Goal: Register for event/course

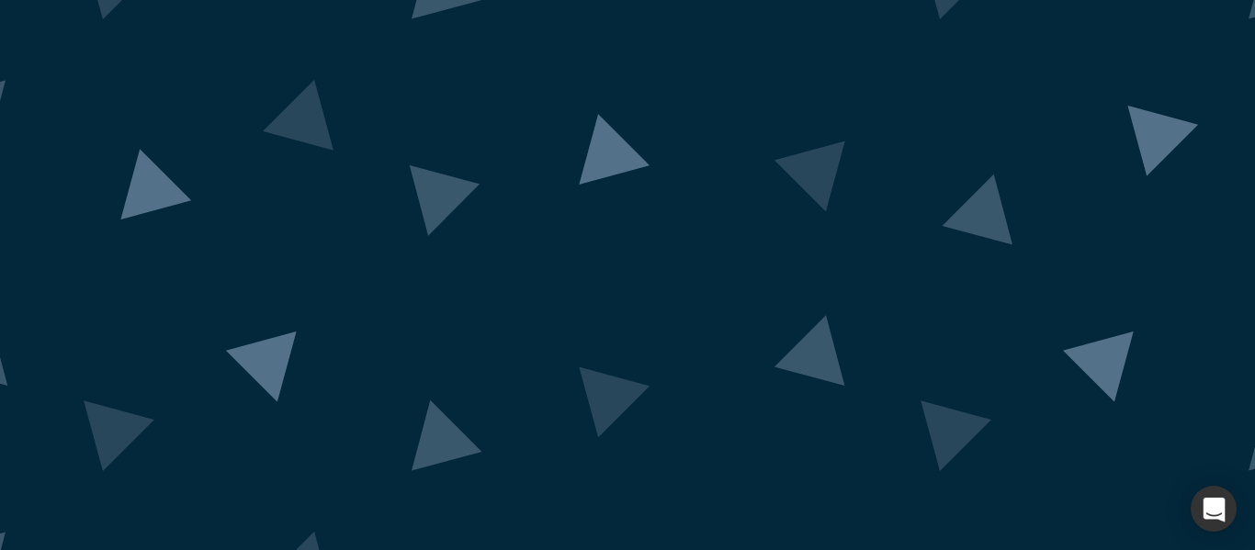
scroll to position [212, 0]
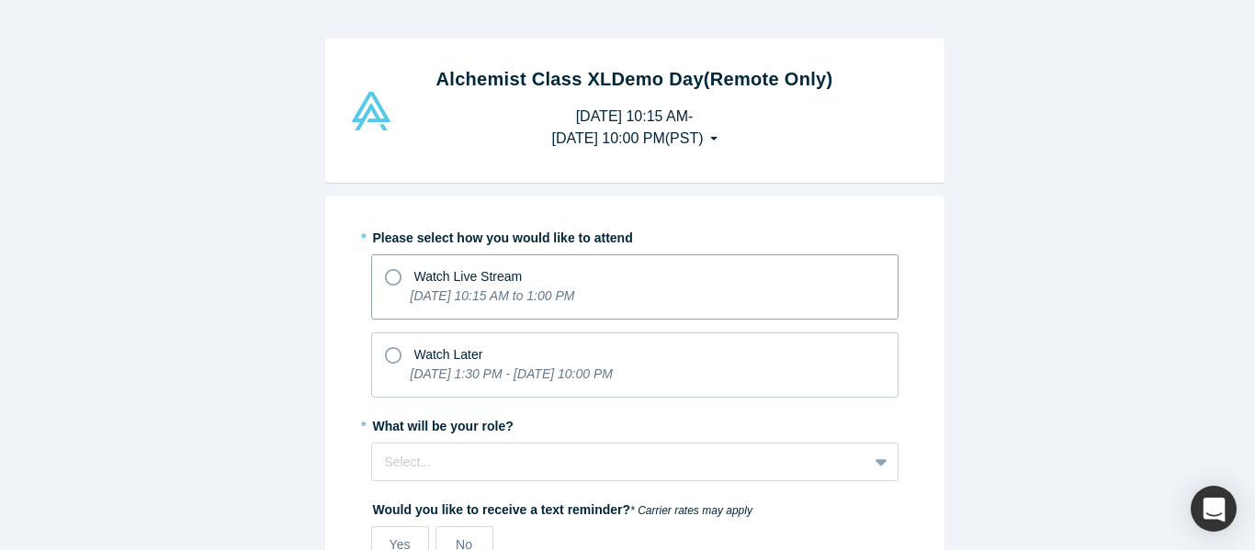
click at [424, 286] on div "Watch Live Stream" at bounding box center [468, 276] width 108 height 19
click at [0, 0] on input "Watch Live Stream [DATE] 10:15 AM to 1:00 PM" at bounding box center [0, 0] width 0 height 0
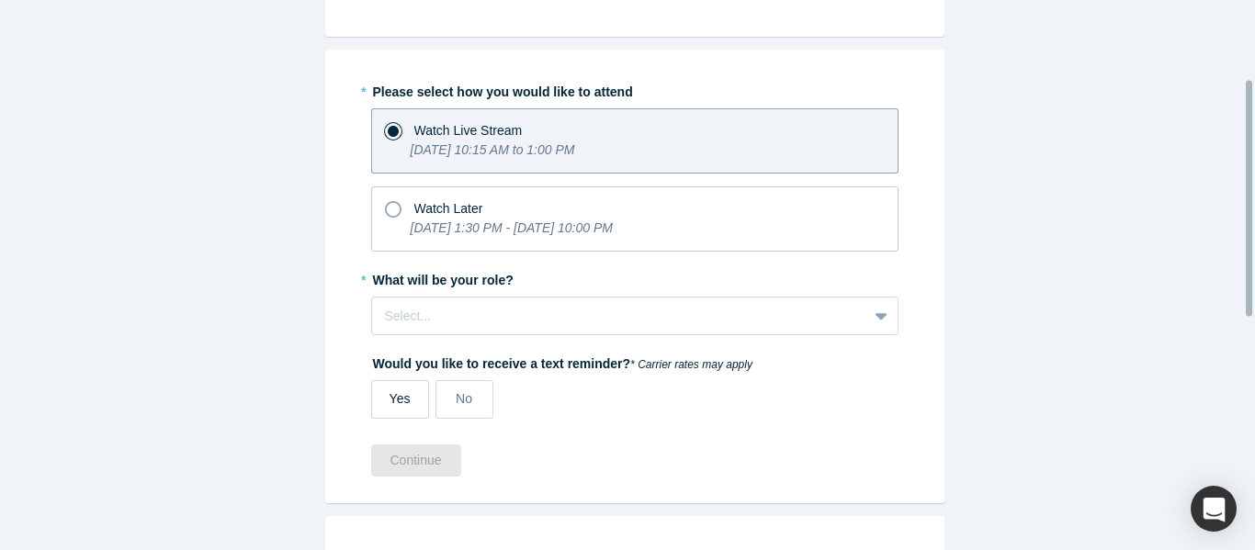
scroll to position [184, 0]
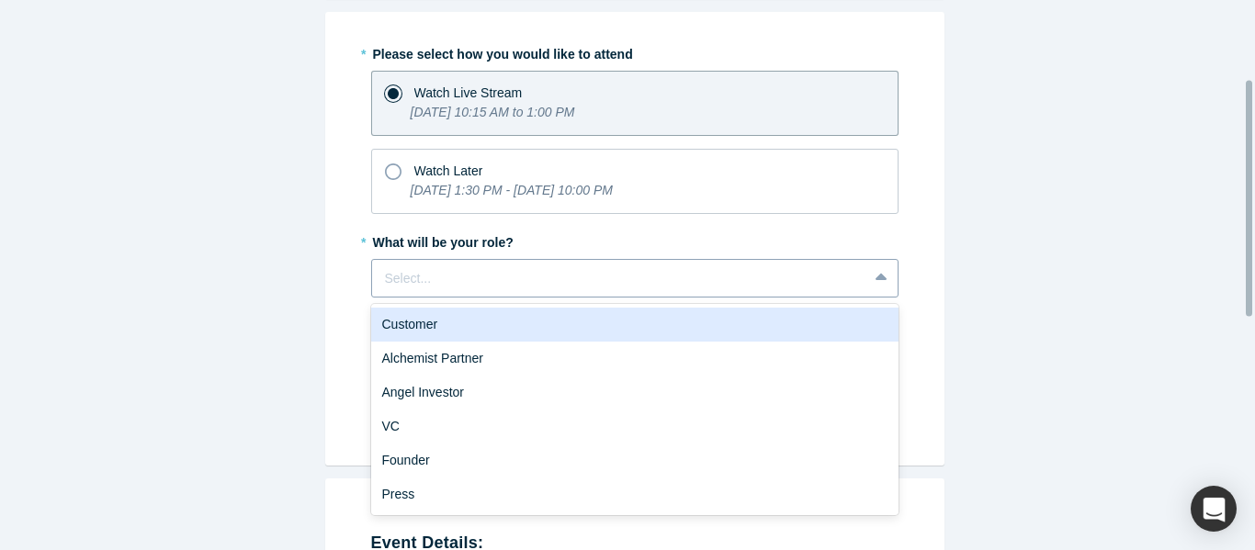
click at [418, 286] on div at bounding box center [619, 278] width 469 height 23
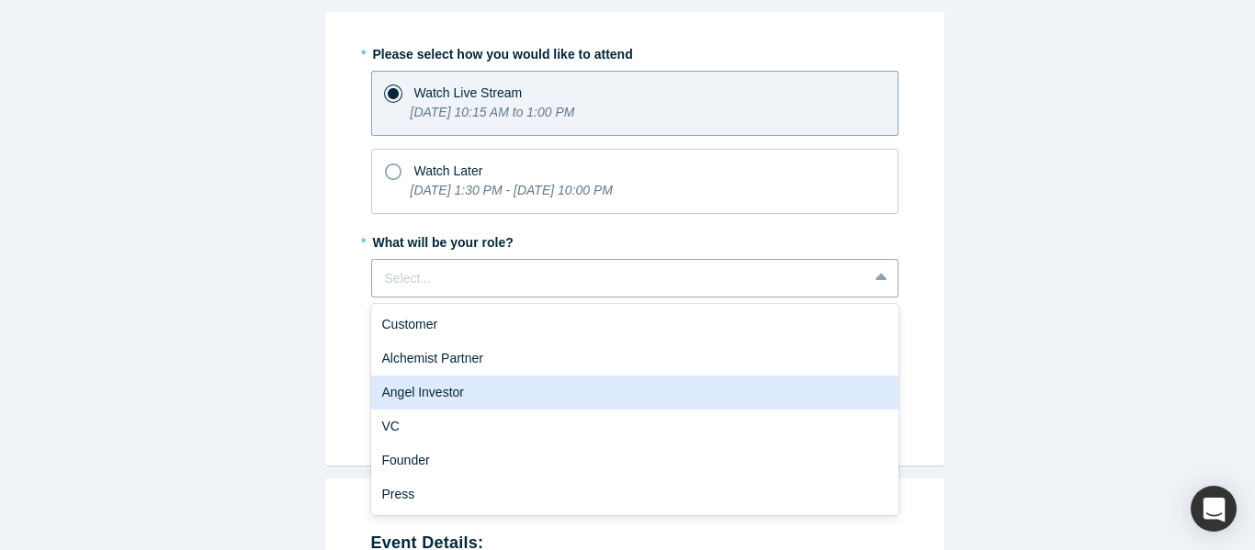
click at [391, 396] on div "Angel Investor" at bounding box center [634, 393] width 527 height 34
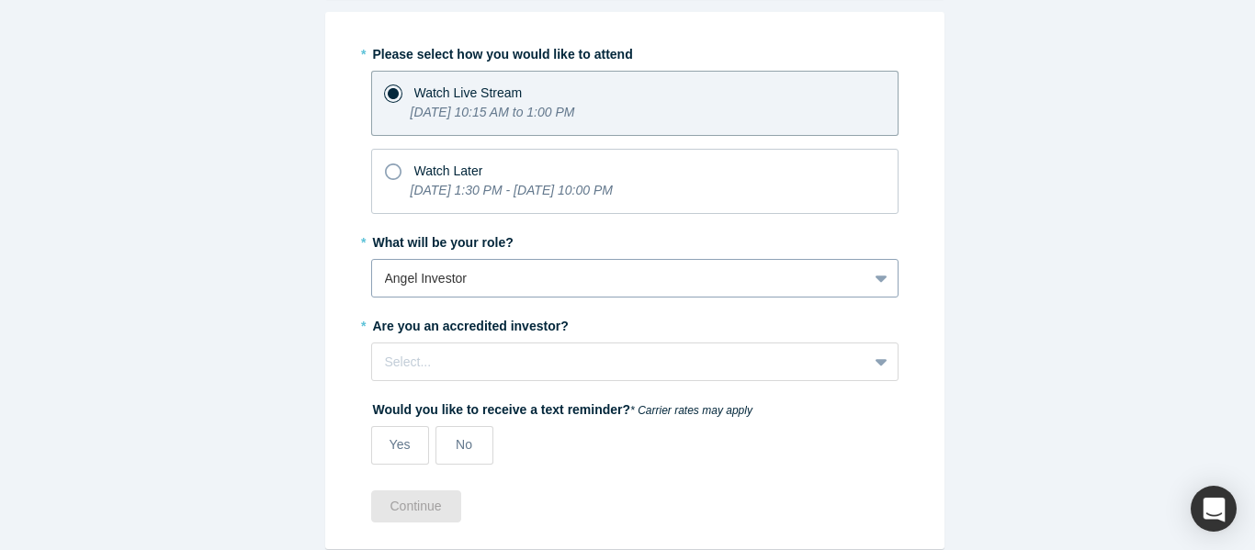
click at [387, 282] on div at bounding box center [619, 278] width 469 height 23
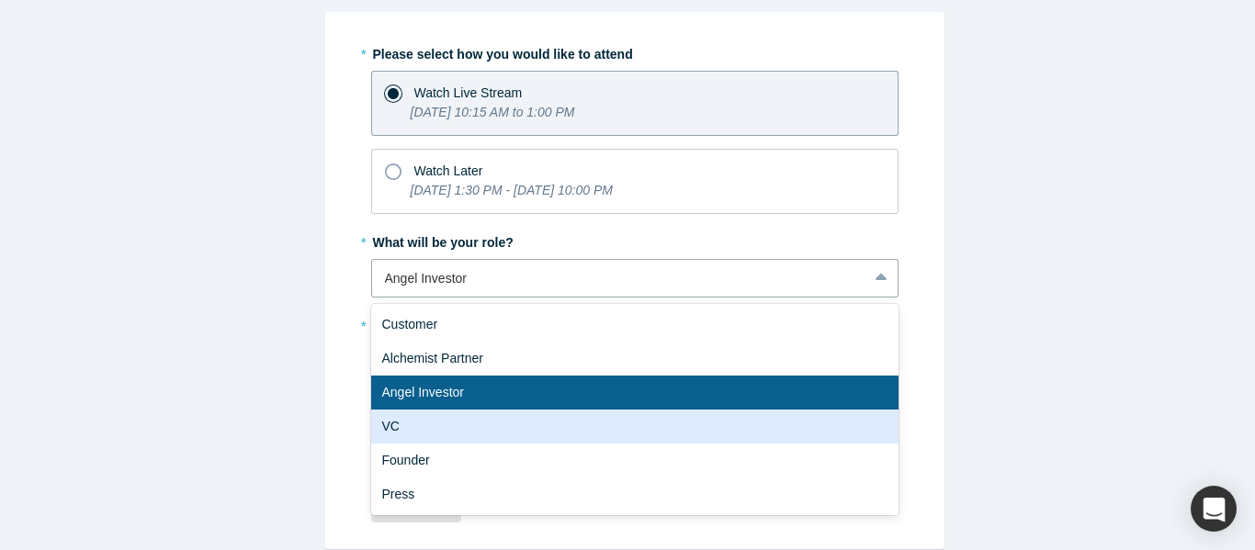
click at [375, 431] on div "VC" at bounding box center [634, 427] width 527 height 34
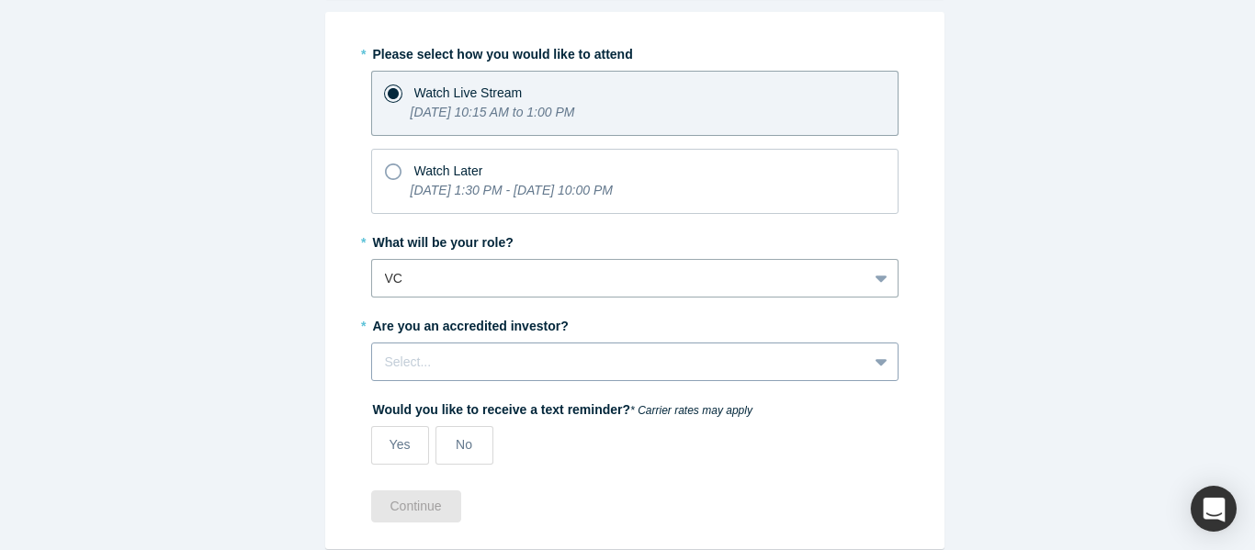
scroll to position [304, 0]
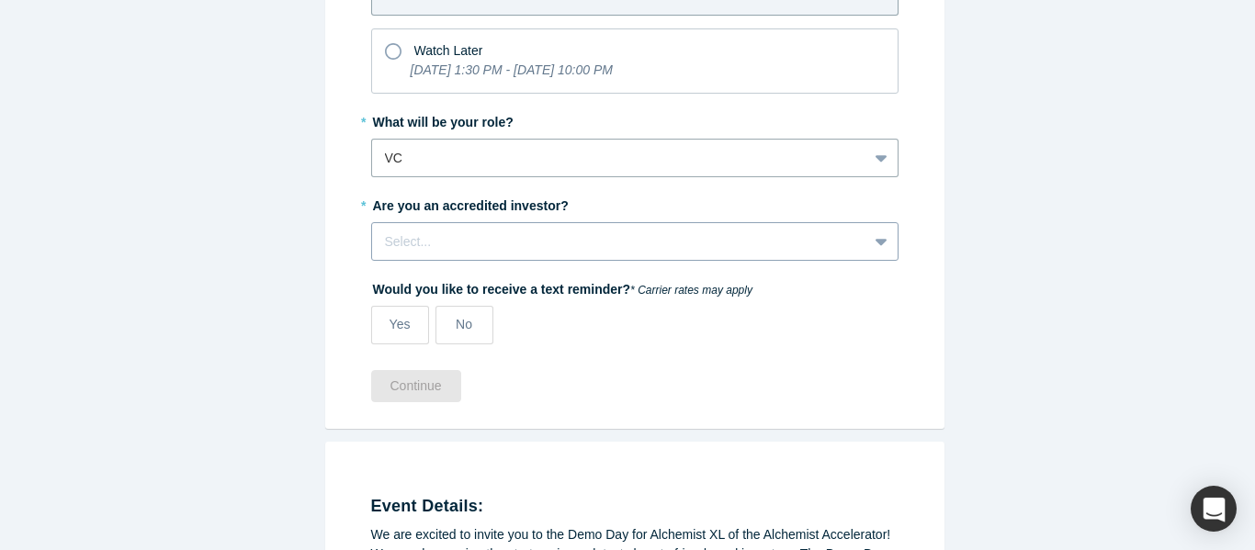
click at [379, 261] on div "Select..." at bounding box center [634, 241] width 527 height 39
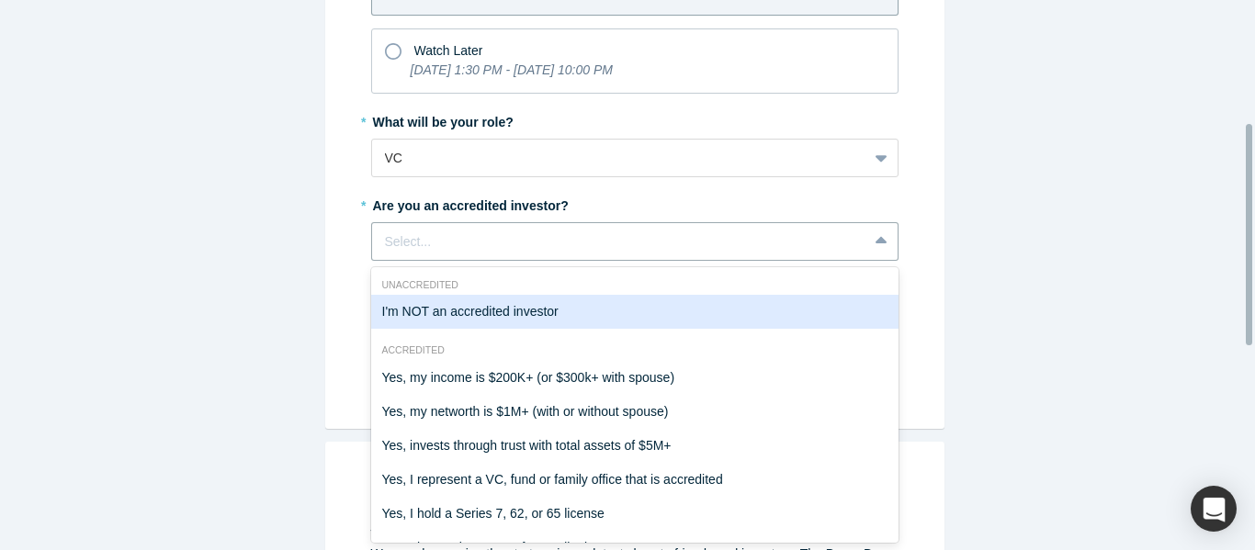
click at [385, 308] on div "I'm NOT an accredited investor" at bounding box center [634, 312] width 527 height 34
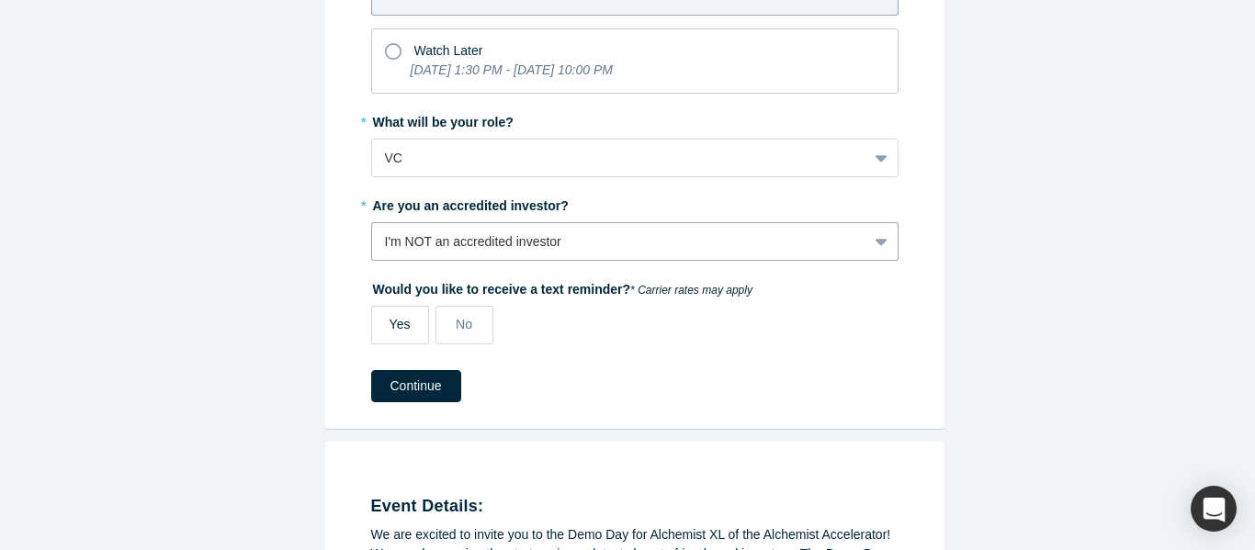
click at [396, 322] on span "Yes" at bounding box center [399, 324] width 21 height 15
click at [0, 0] on input "Yes" at bounding box center [0, 0] width 0 height 0
select select "US"
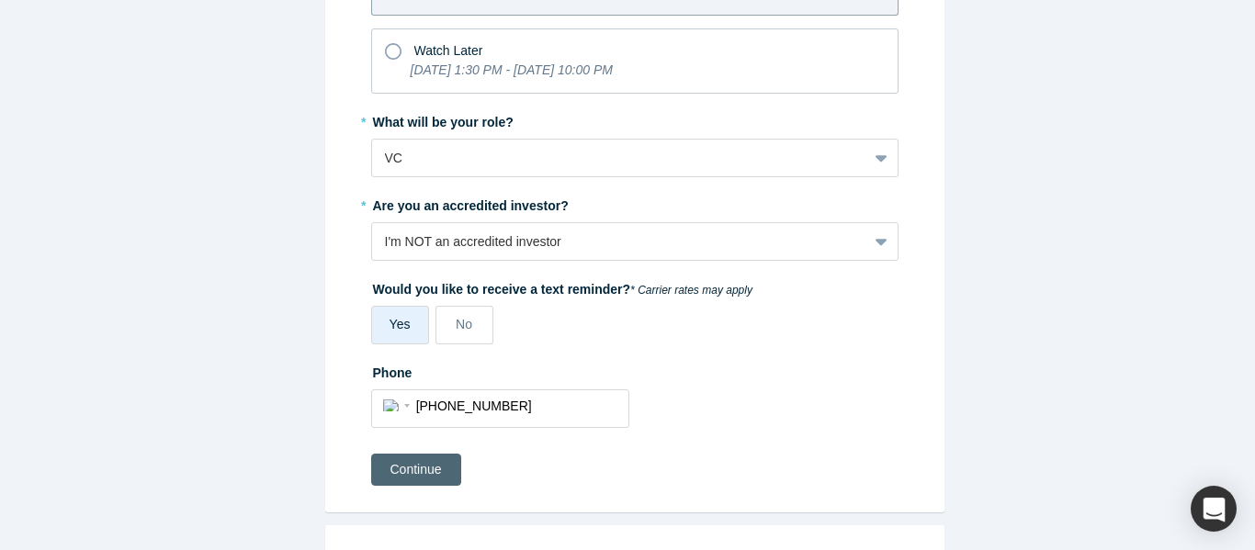
click at [395, 476] on button "Continue" at bounding box center [416, 470] width 90 height 32
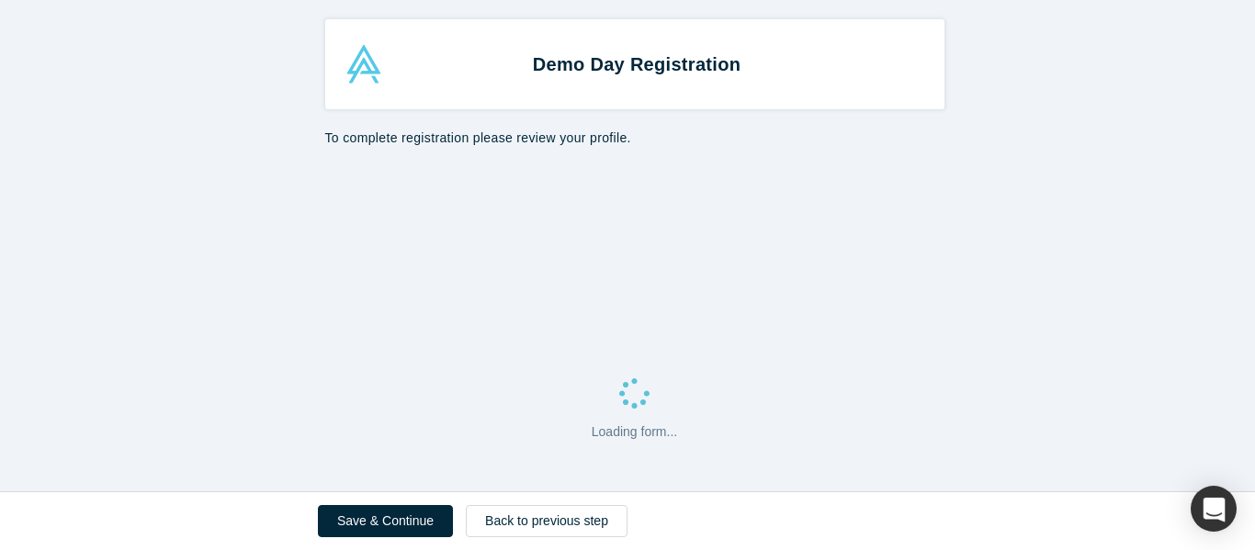
select select "US"
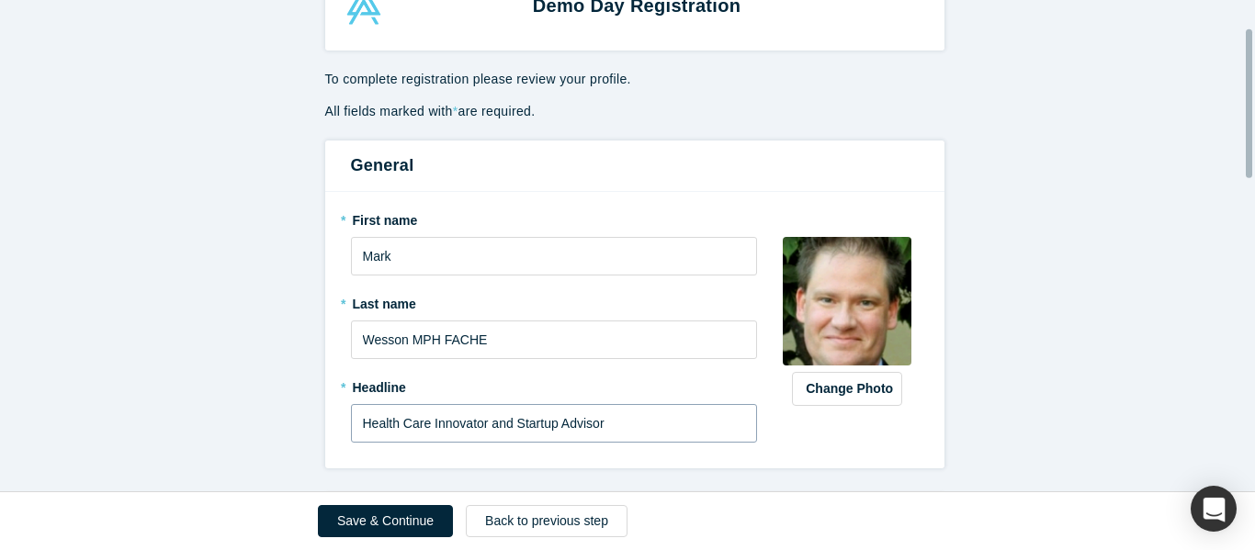
scroll to position [92, 0]
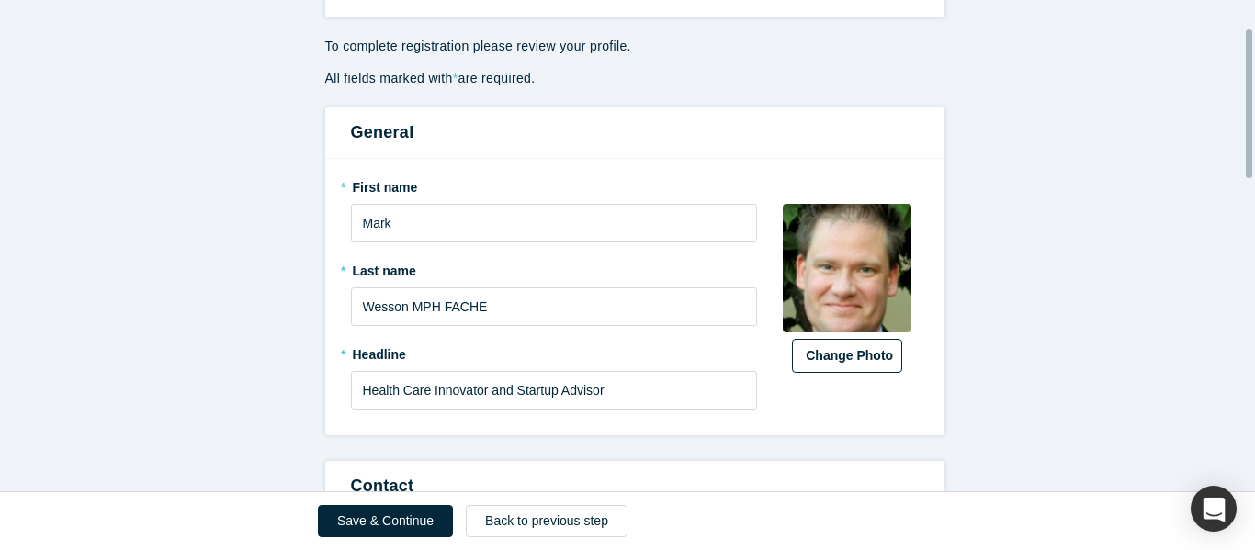
click at [818, 353] on button "Change Photo" at bounding box center [847, 356] width 110 height 34
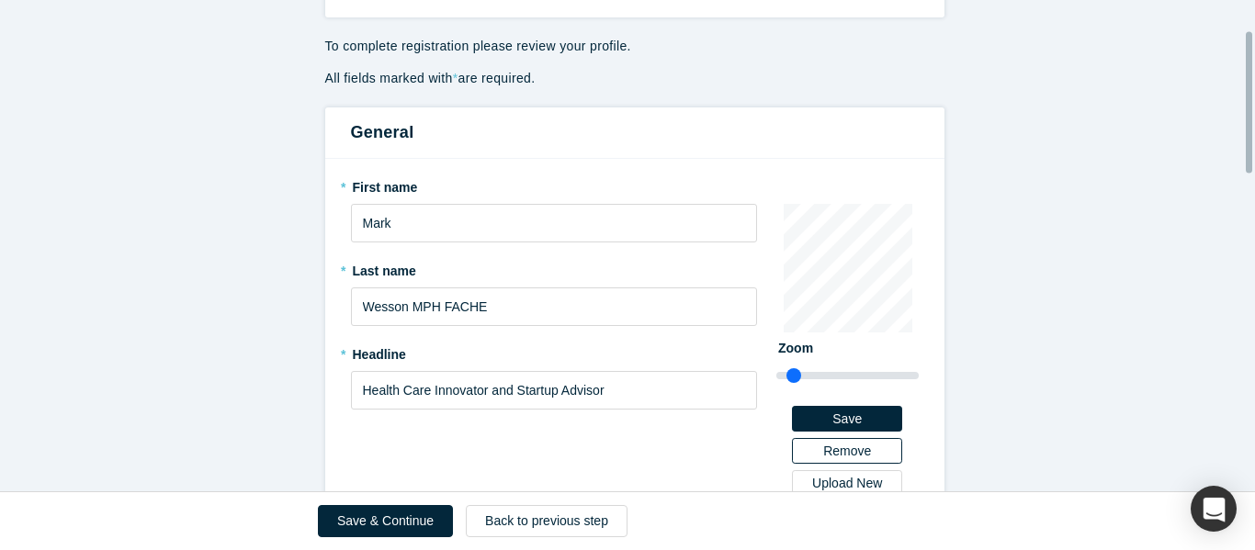
scroll to position [184, 0]
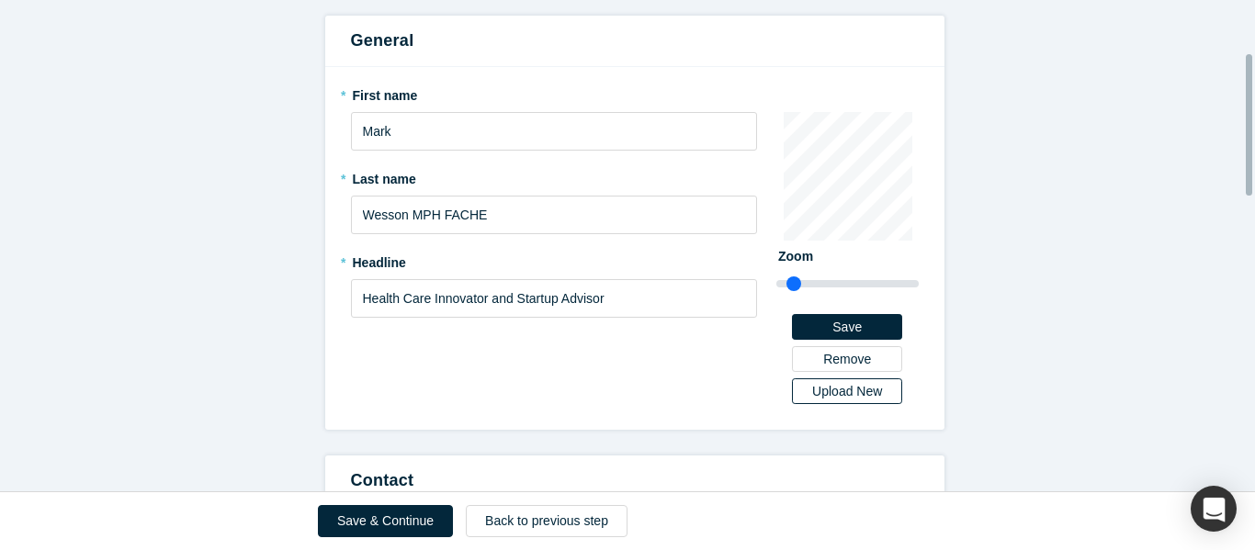
click at [822, 395] on div "Upload New" at bounding box center [847, 391] width 84 height 13
click at [0, 0] on input "Upload New" at bounding box center [0, 0] width 0 height 0
